Goal: Transaction & Acquisition: Purchase product/service

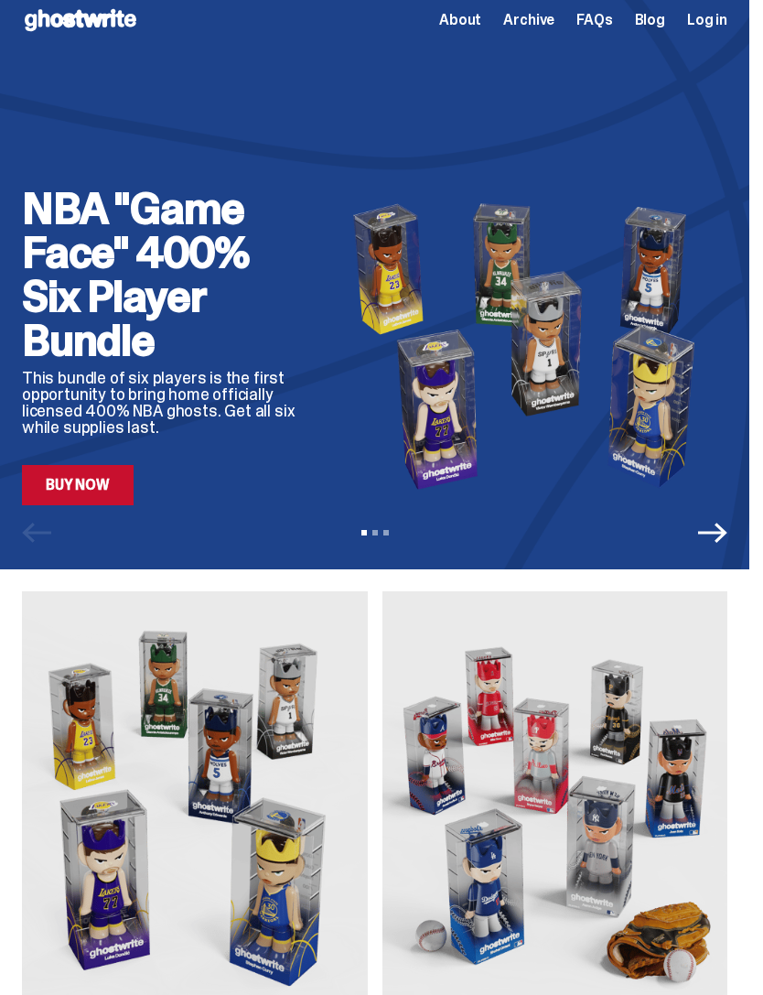
scroll to position [15, 0]
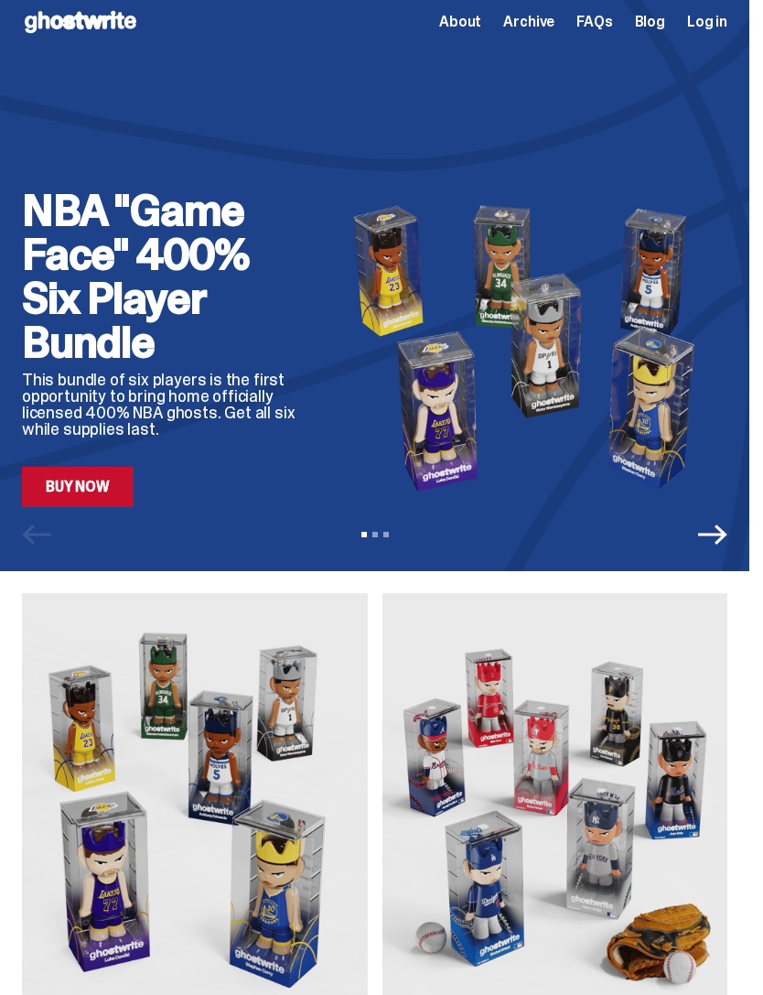
click at [81, 517] on div "NBA "Game Face" 400% Six Player Bundle This bundle of six players is the first …" at bounding box center [374, 278] width 749 height 586
click at [64, 494] on link "Buy Now" at bounding box center [78, 487] width 112 height 40
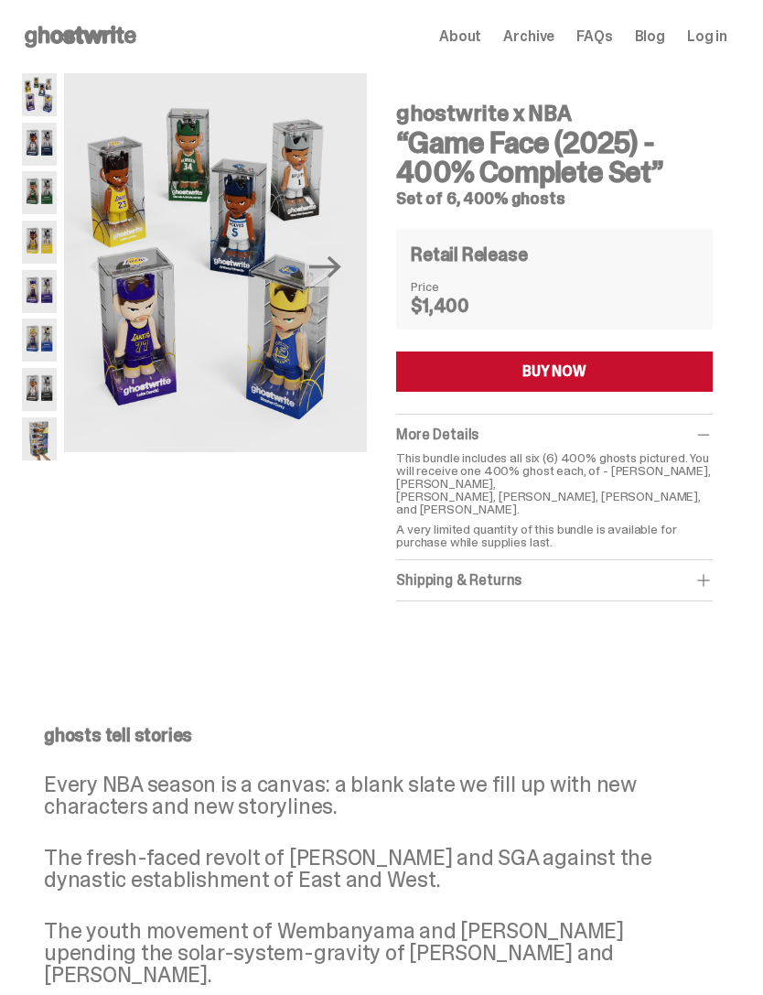
click at [34, 144] on img at bounding box center [39, 144] width 35 height 43
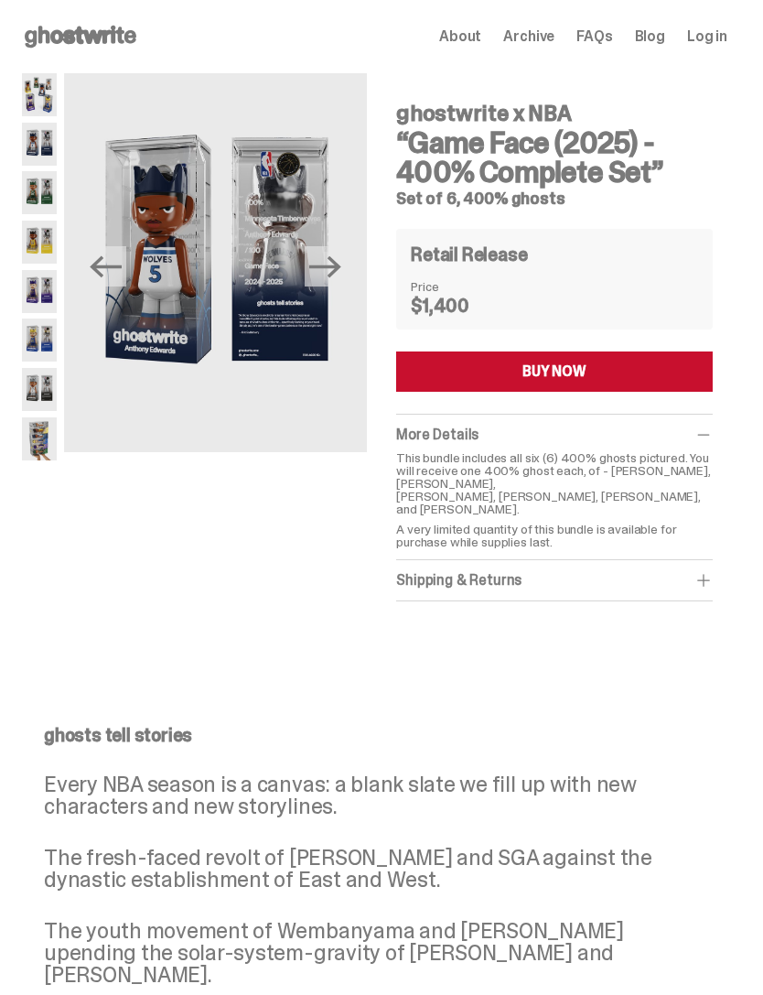
click at [27, 250] on img at bounding box center [39, 241] width 35 height 43
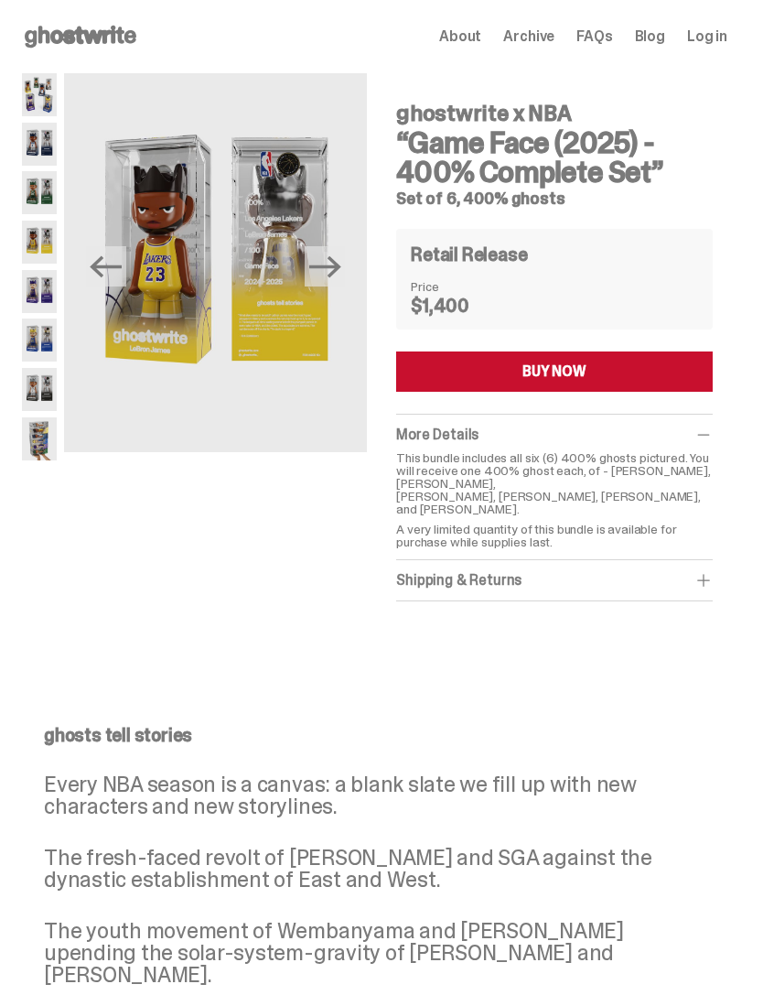
click at [32, 327] on img at bounding box center [39, 339] width 35 height 43
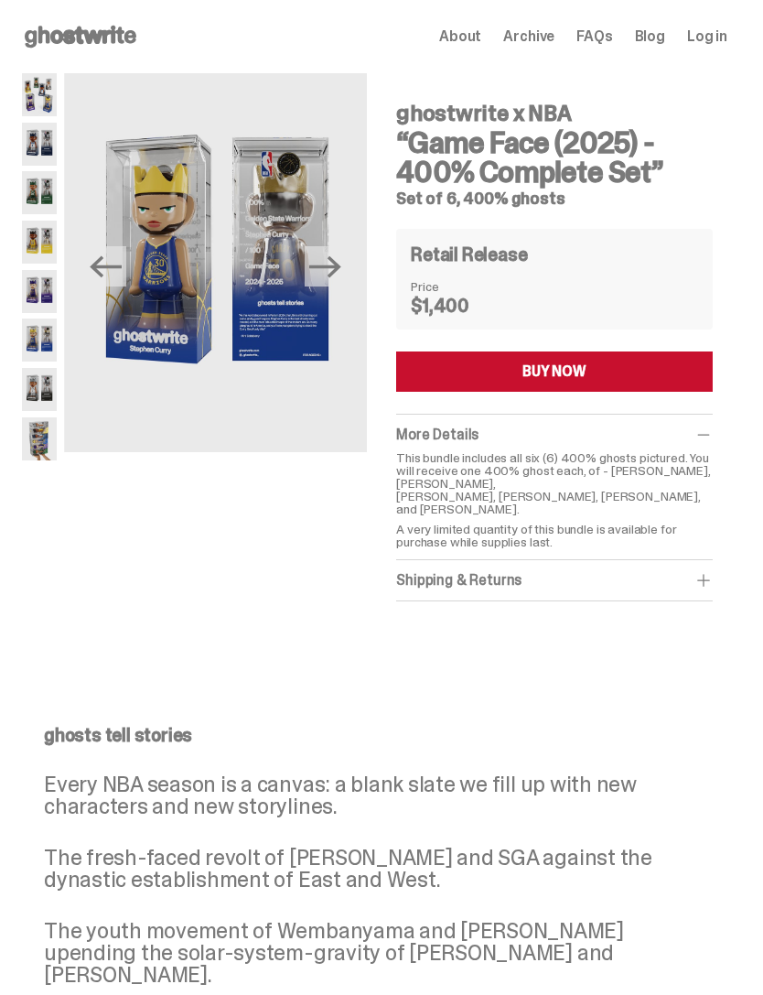
click at [38, 404] on img at bounding box center [39, 389] width 35 height 43
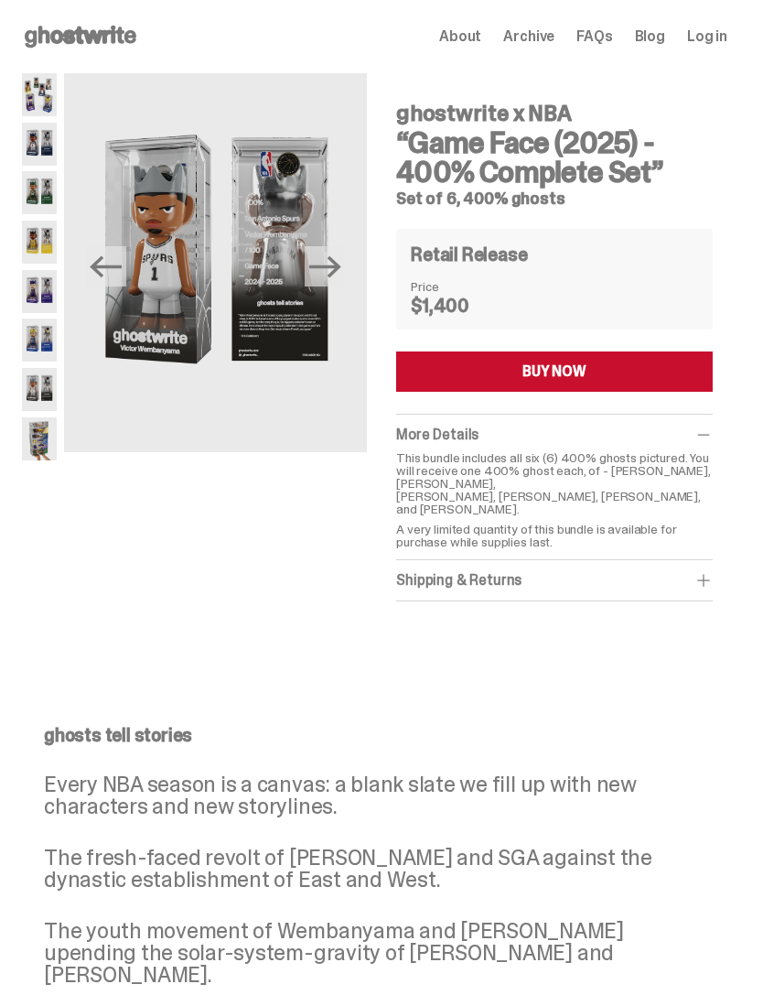
click at [41, 439] on img at bounding box center [39, 438] width 35 height 43
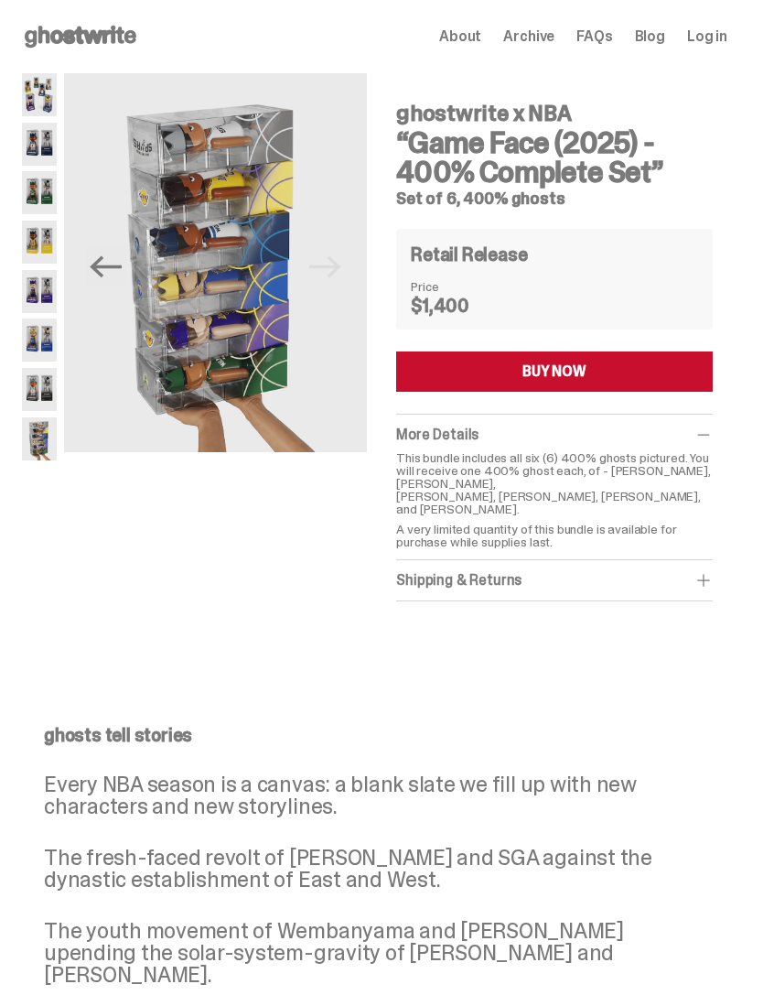
click at [31, 166] on img at bounding box center [39, 144] width 35 height 43
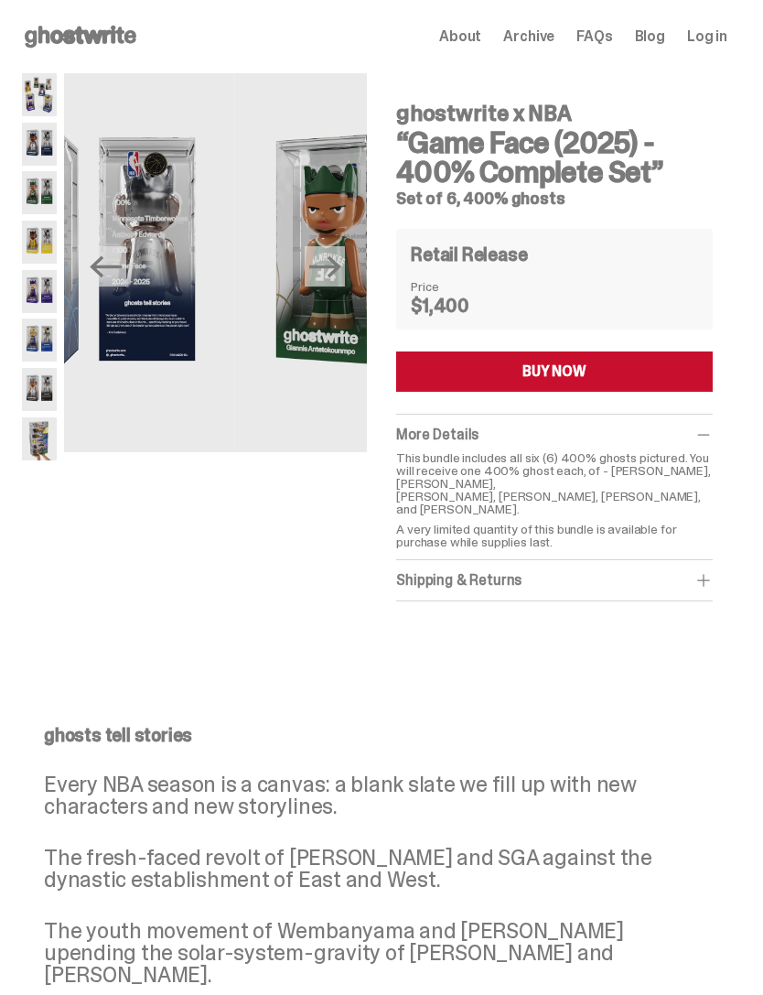
click at [46, 229] on img at bounding box center [39, 241] width 35 height 43
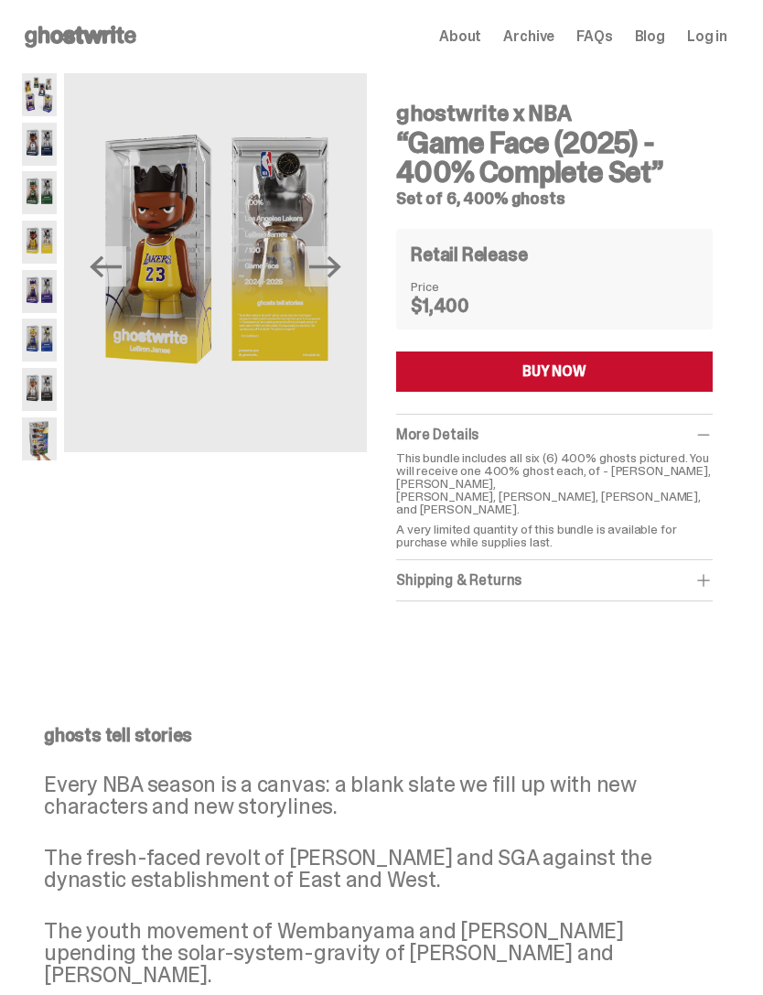
click at [26, 300] on img at bounding box center [39, 291] width 35 height 43
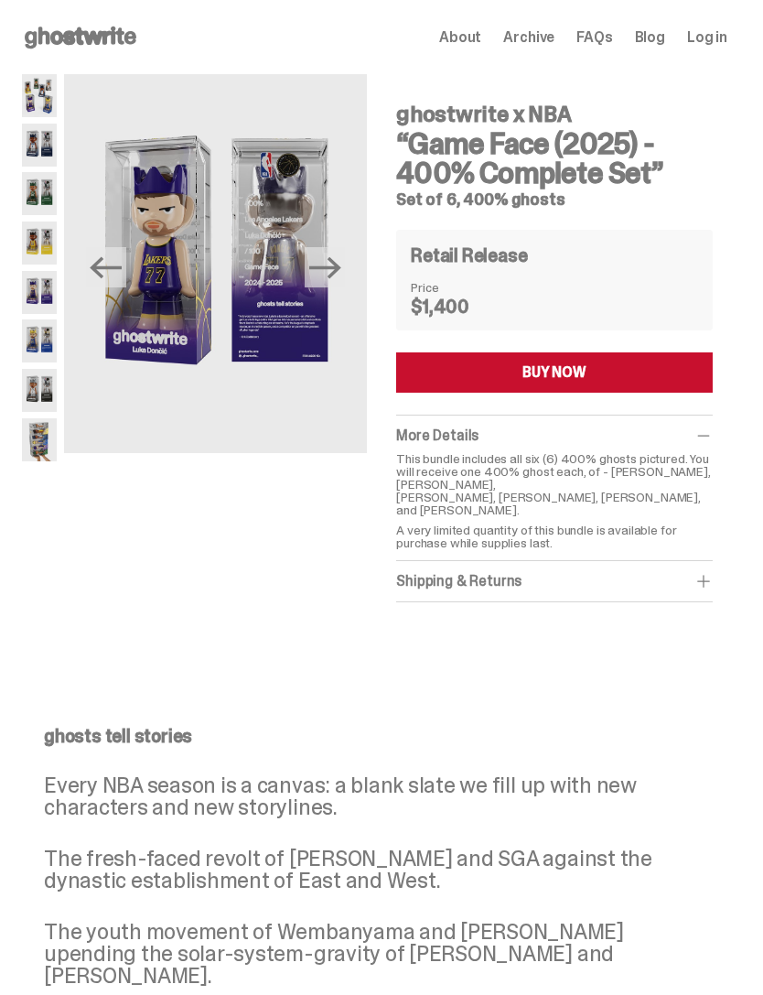
scroll to position [15, 0]
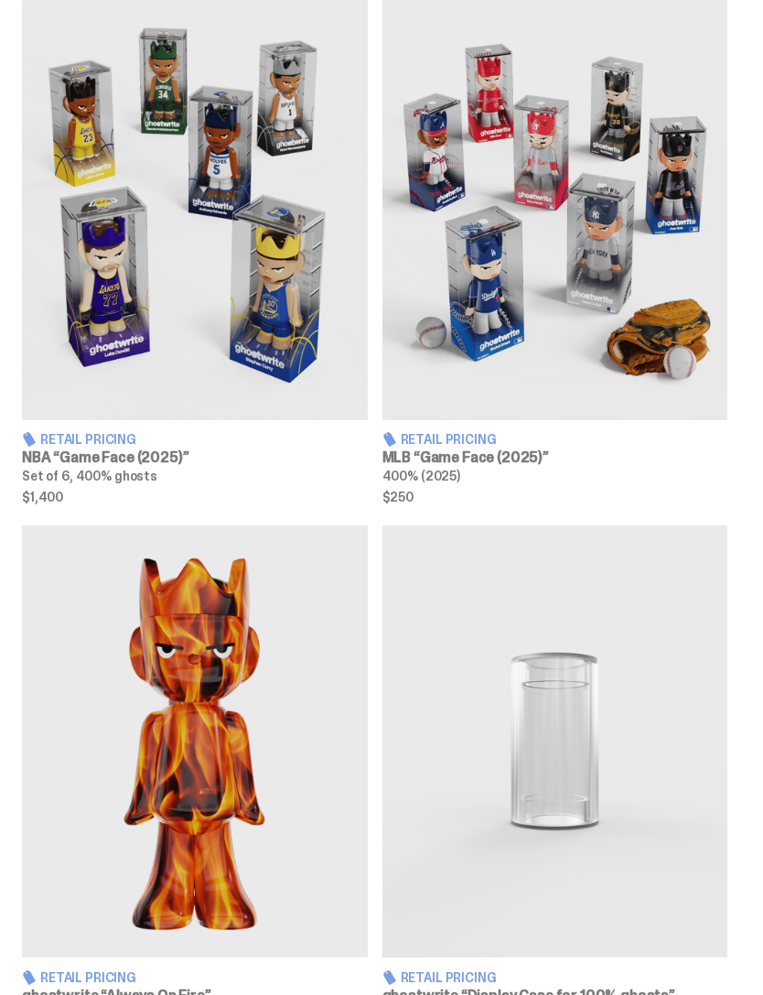
scroll to position [620, 0]
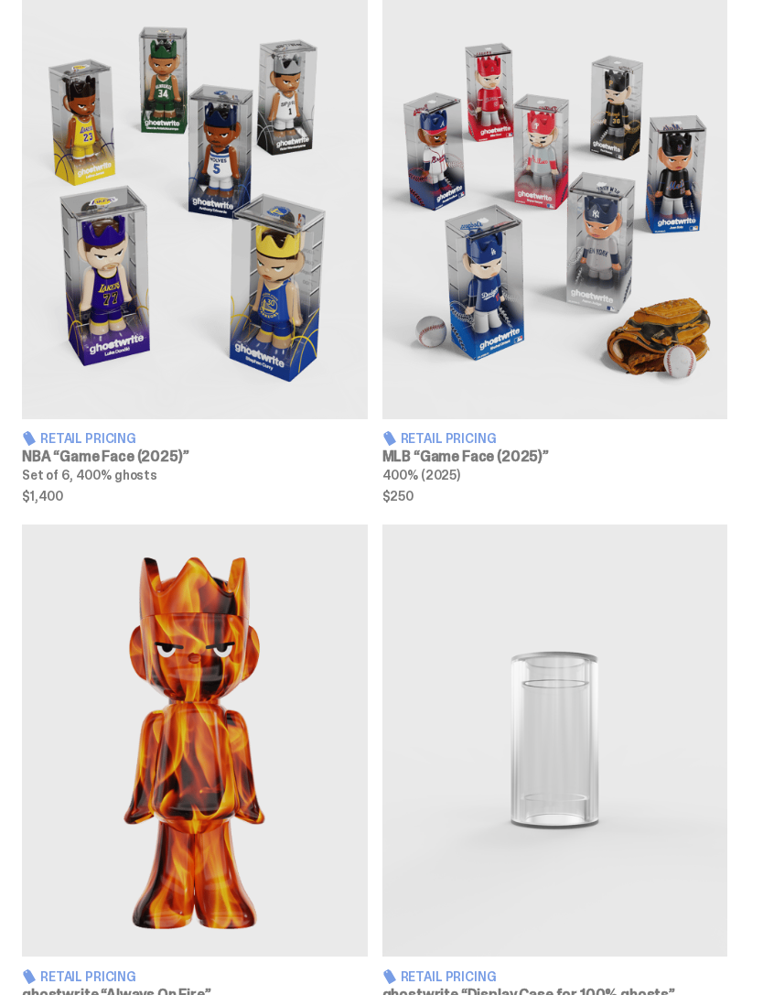
click at [663, 460] on h3 "MLB “Game Face (2025)”" at bounding box center [555, 456] width 346 height 15
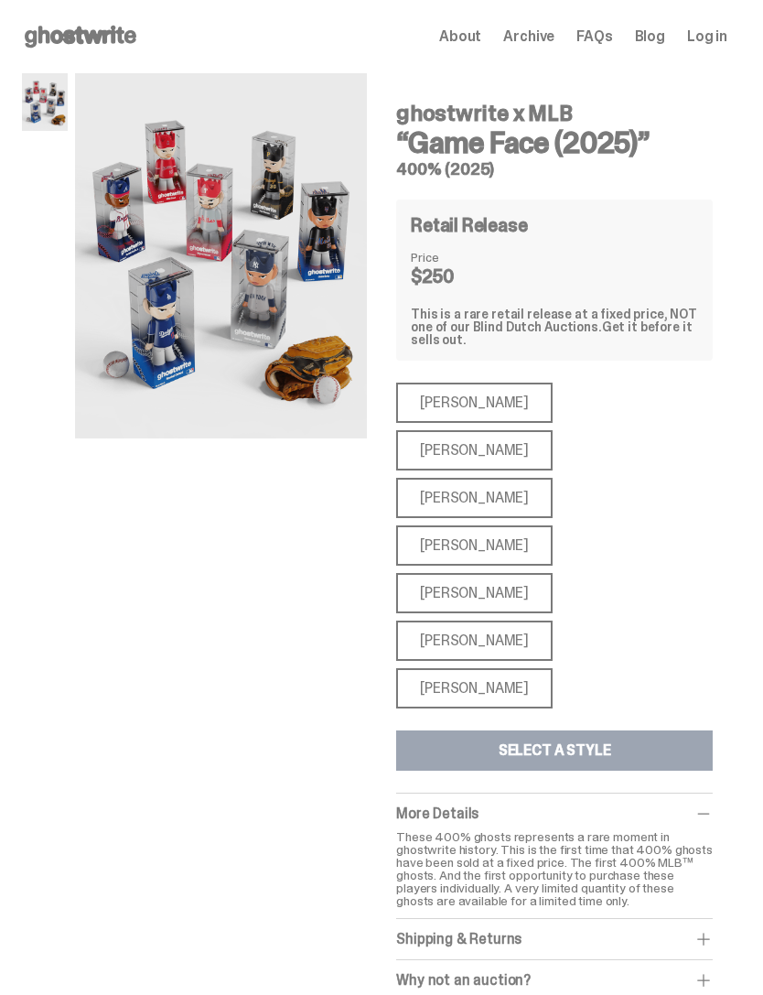
click at [553, 430] on div "[PERSON_NAME]" at bounding box center [474, 450] width 156 height 40
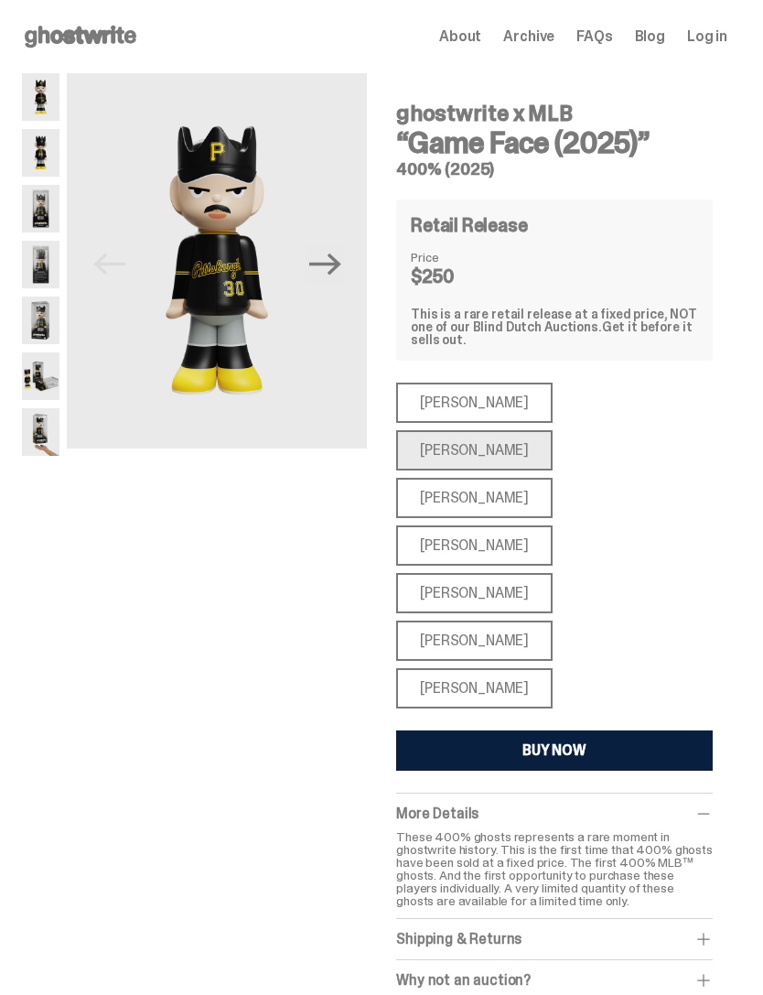
click at [553, 525] on div "[PERSON_NAME]" at bounding box center [474, 545] width 156 height 40
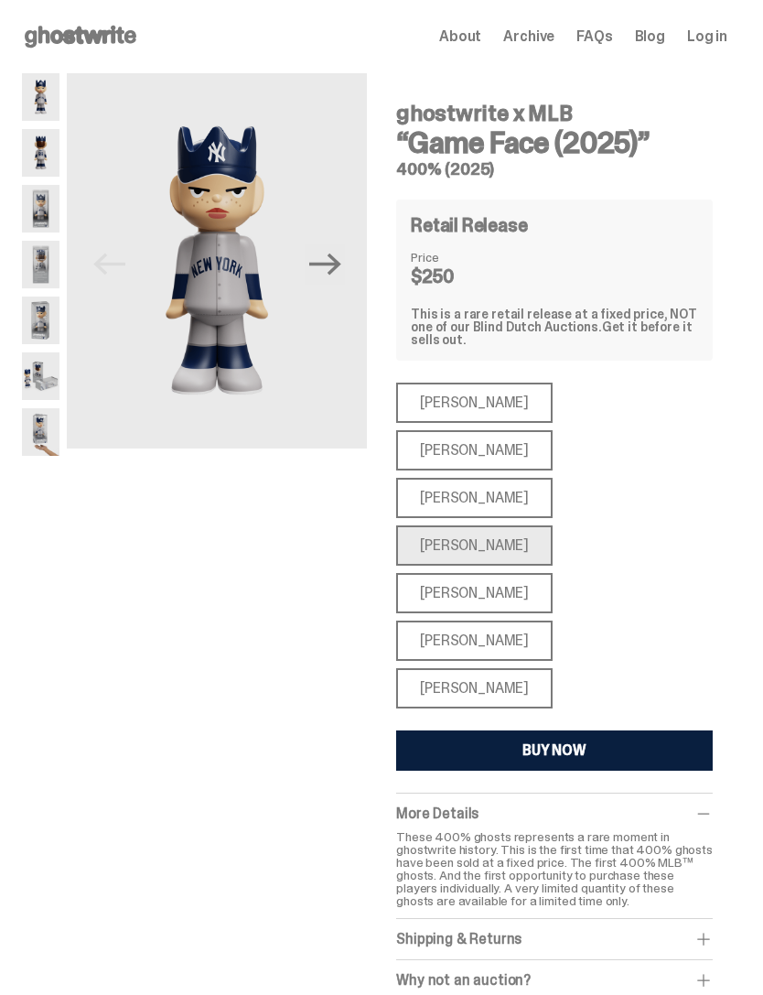
click at [553, 620] on div "[PERSON_NAME]" at bounding box center [474, 640] width 156 height 40
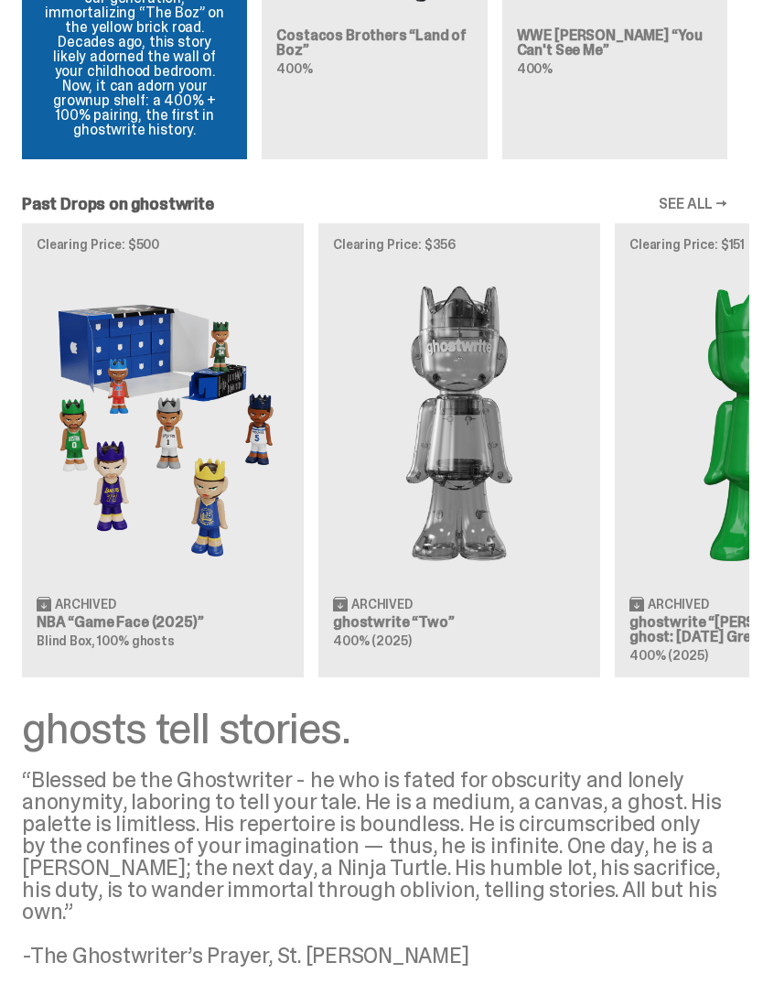
scroll to position [1966, 0]
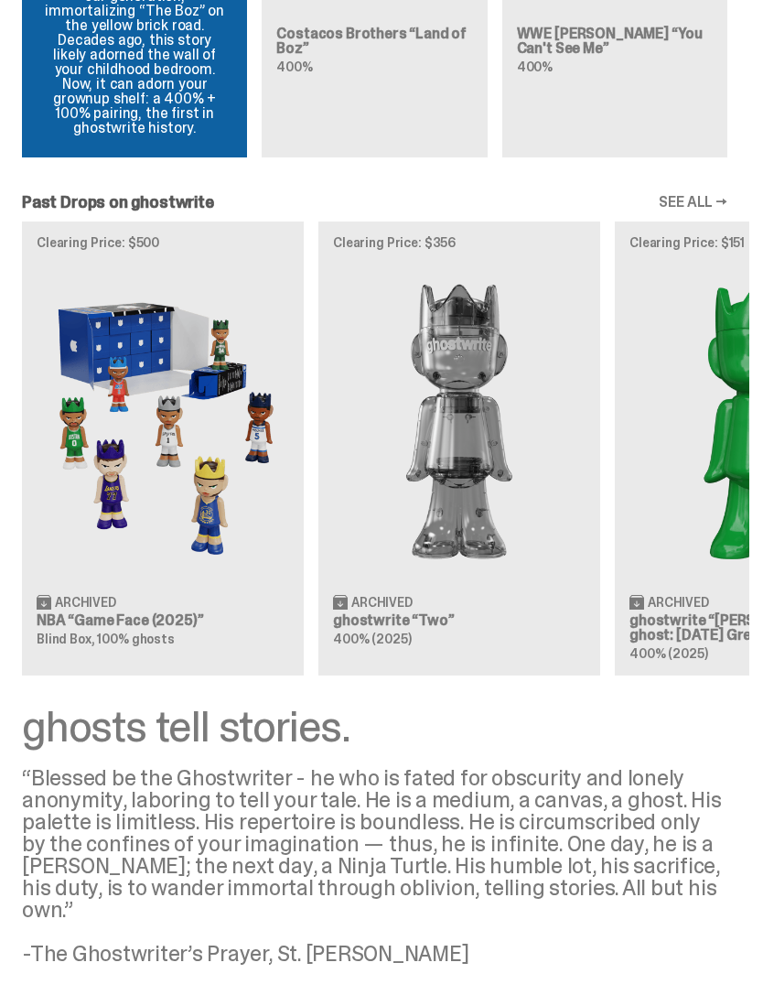
click at [58, 613] on h3 "NBA “Game Face (2025)”" at bounding box center [163, 620] width 253 height 15
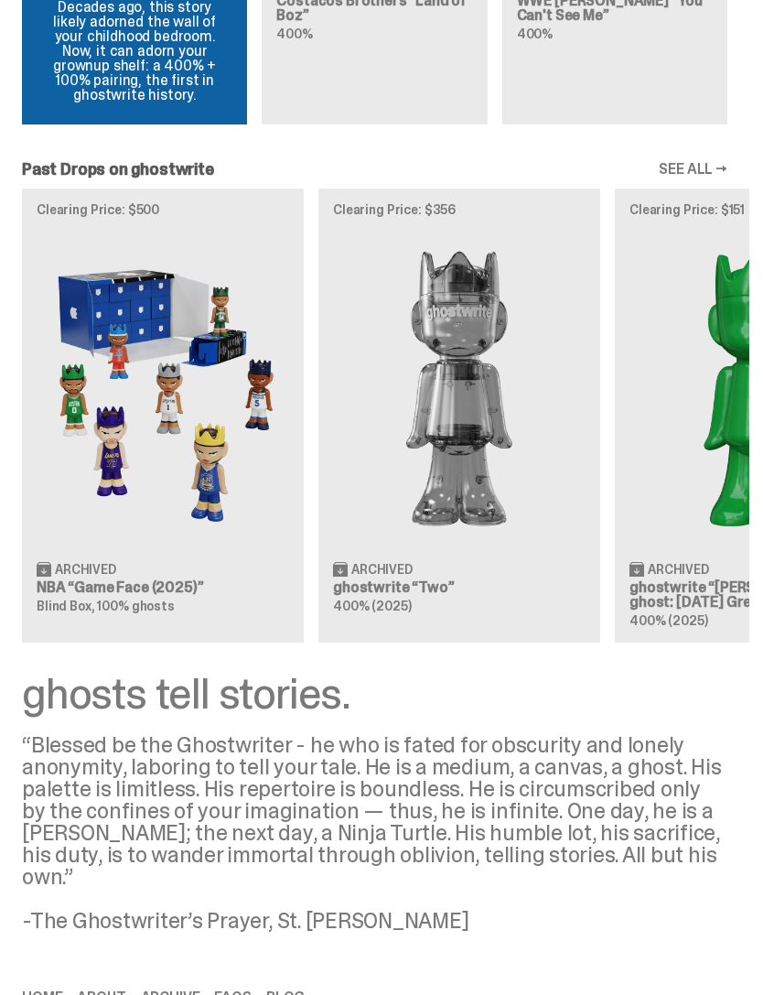
scroll to position [1999, 0]
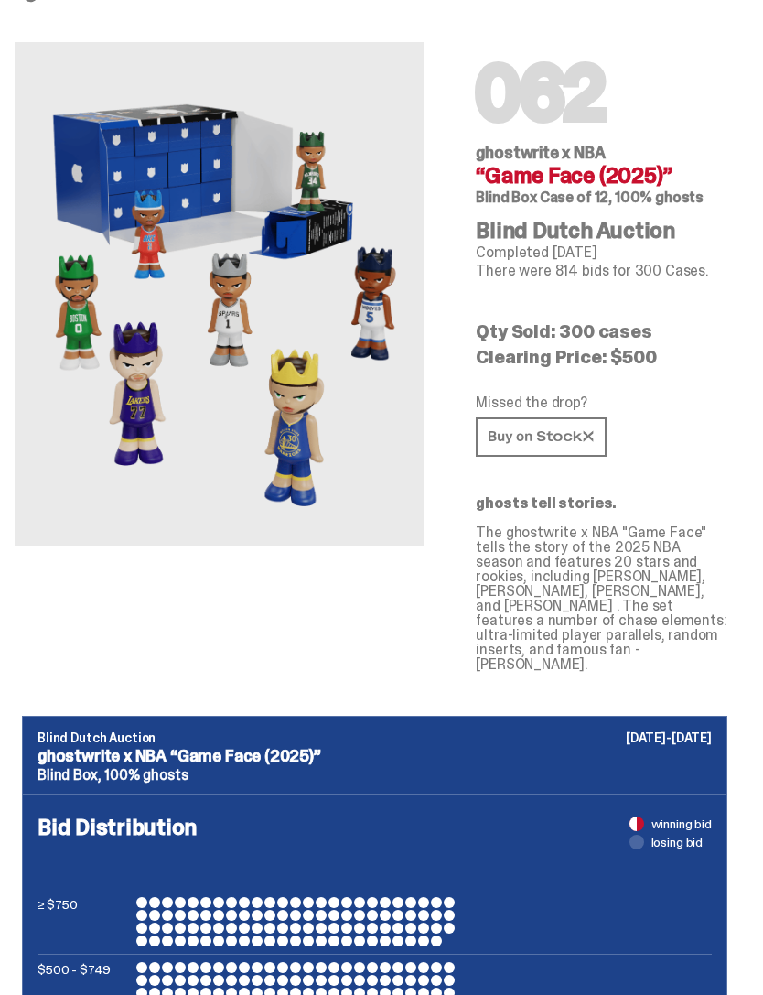
scroll to position [48, 0]
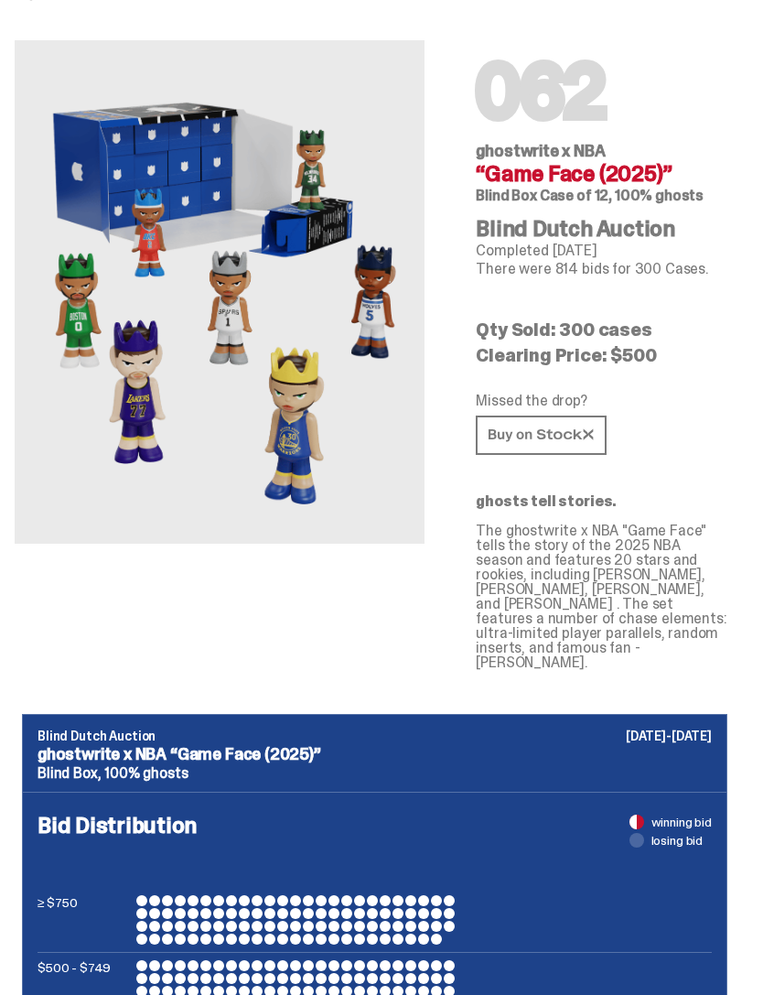
click at [607, 438] on link at bounding box center [541, 434] width 131 height 39
